Goal: Register for event/course: Sign up to attend an event or enroll in a course

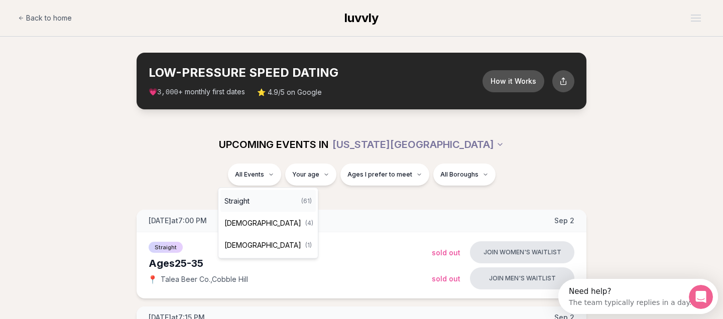
click at [264, 200] on div "Straight ( 61 )" at bounding box center [267, 201] width 95 height 22
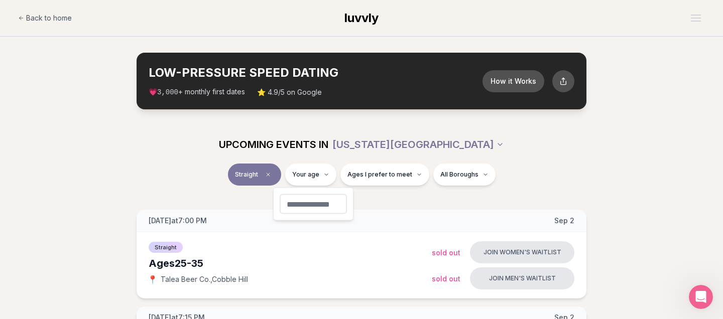
type input "**"
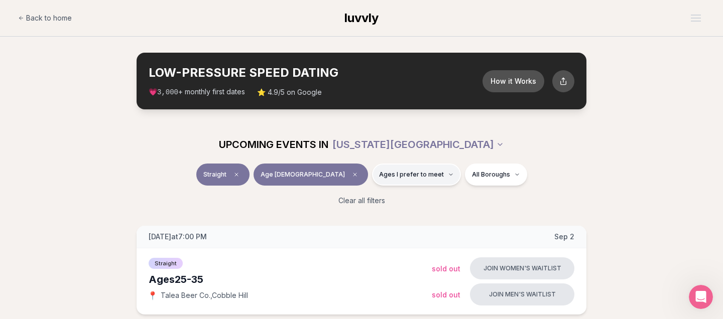
click at [391, 177] on span "Ages I prefer to meet" at bounding box center [411, 175] width 65 height 8
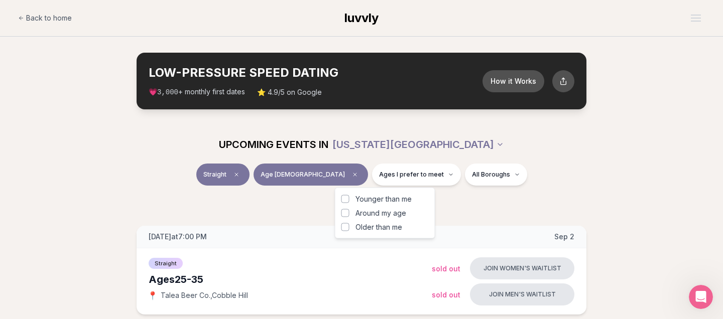
click at [385, 216] on span "Around my age" at bounding box center [380, 213] width 51 height 10
click at [349, 216] on button "Around my age" at bounding box center [345, 213] width 8 height 8
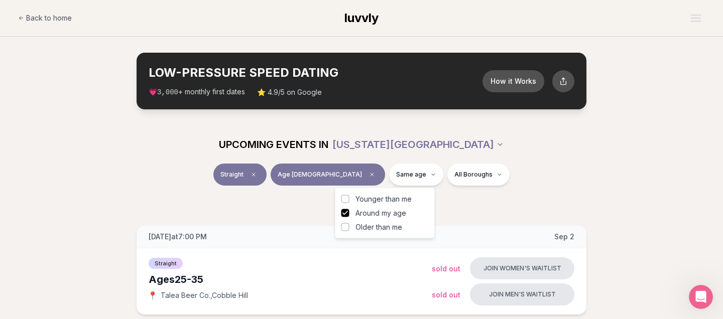
click at [382, 227] on span "Older than me" at bounding box center [378, 227] width 47 height 10
click at [349, 227] on button "Older than me" at bounding box center [345, 227] width 8 height 8
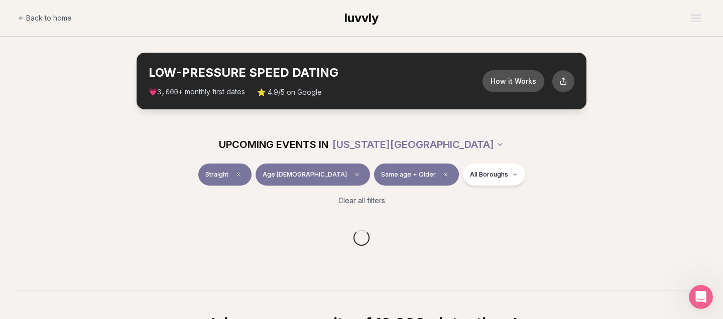
click at [492, 198] on div "Clear all filters" at bounding box center [361, 201] width 562 height 22
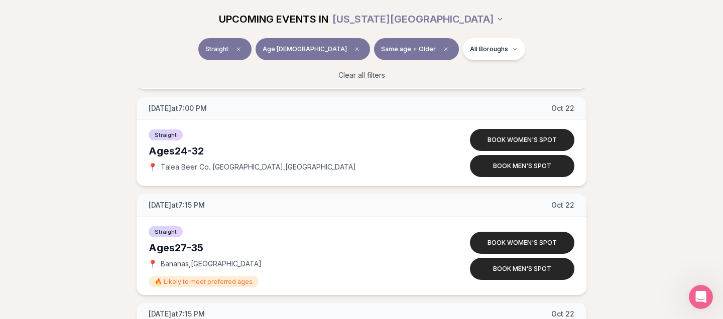
scroll to position [5880, 0]
